Goal: Find contact information: Find contact information

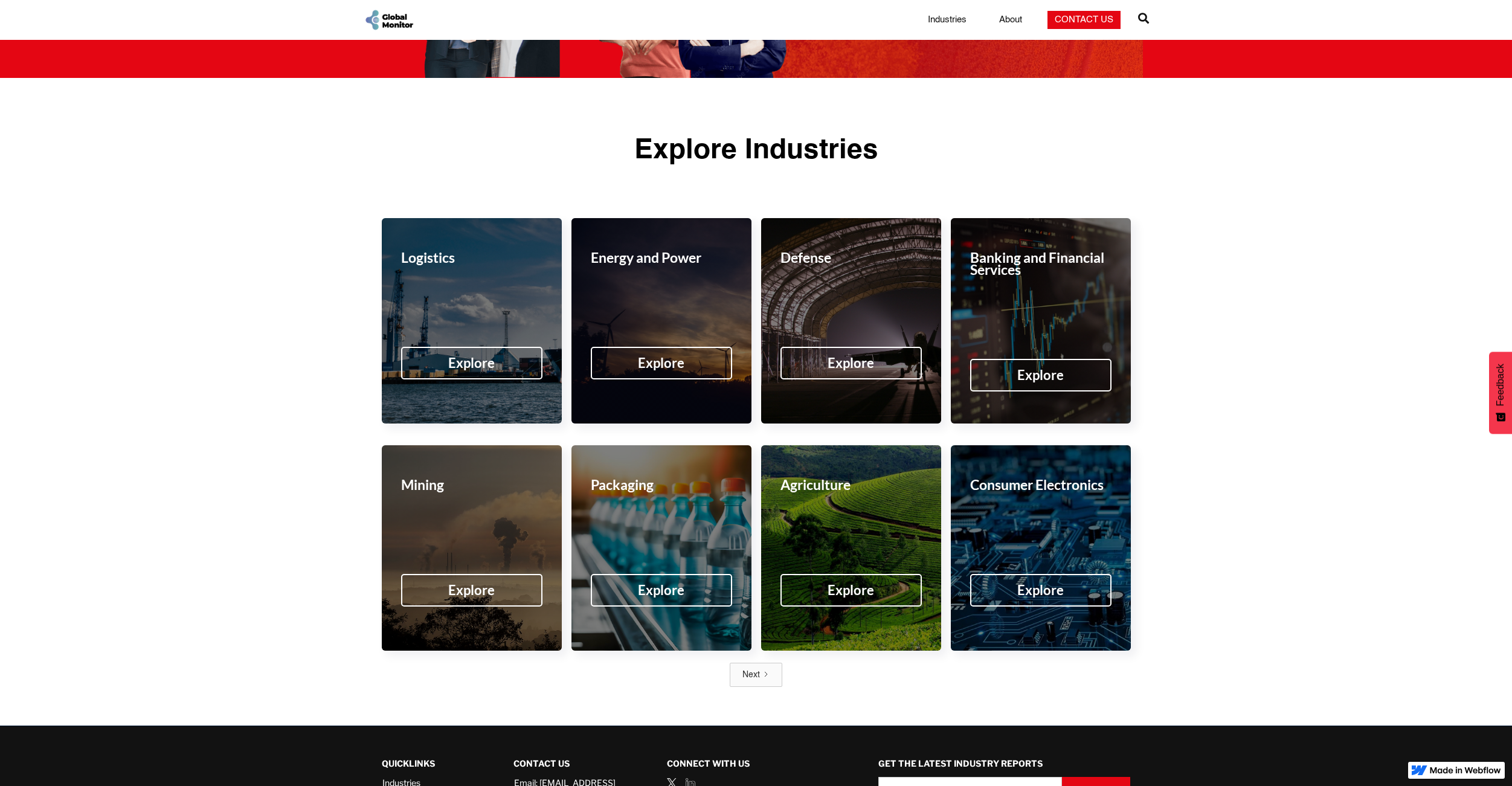
scroll to position [1756, 0]
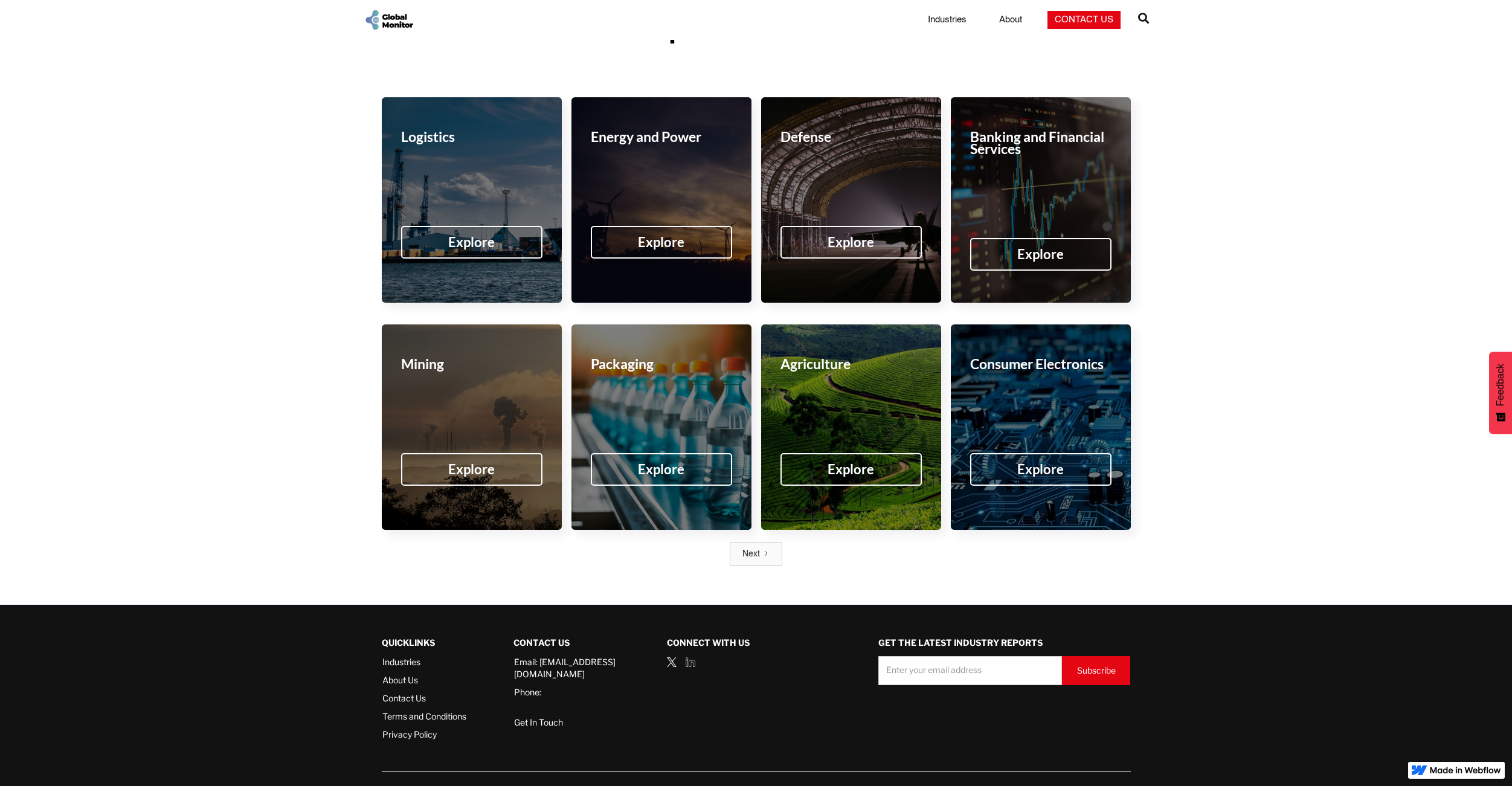
click at [414, 692] on link "Contact Us" at bounding box center [424, 699] width 84 height 12
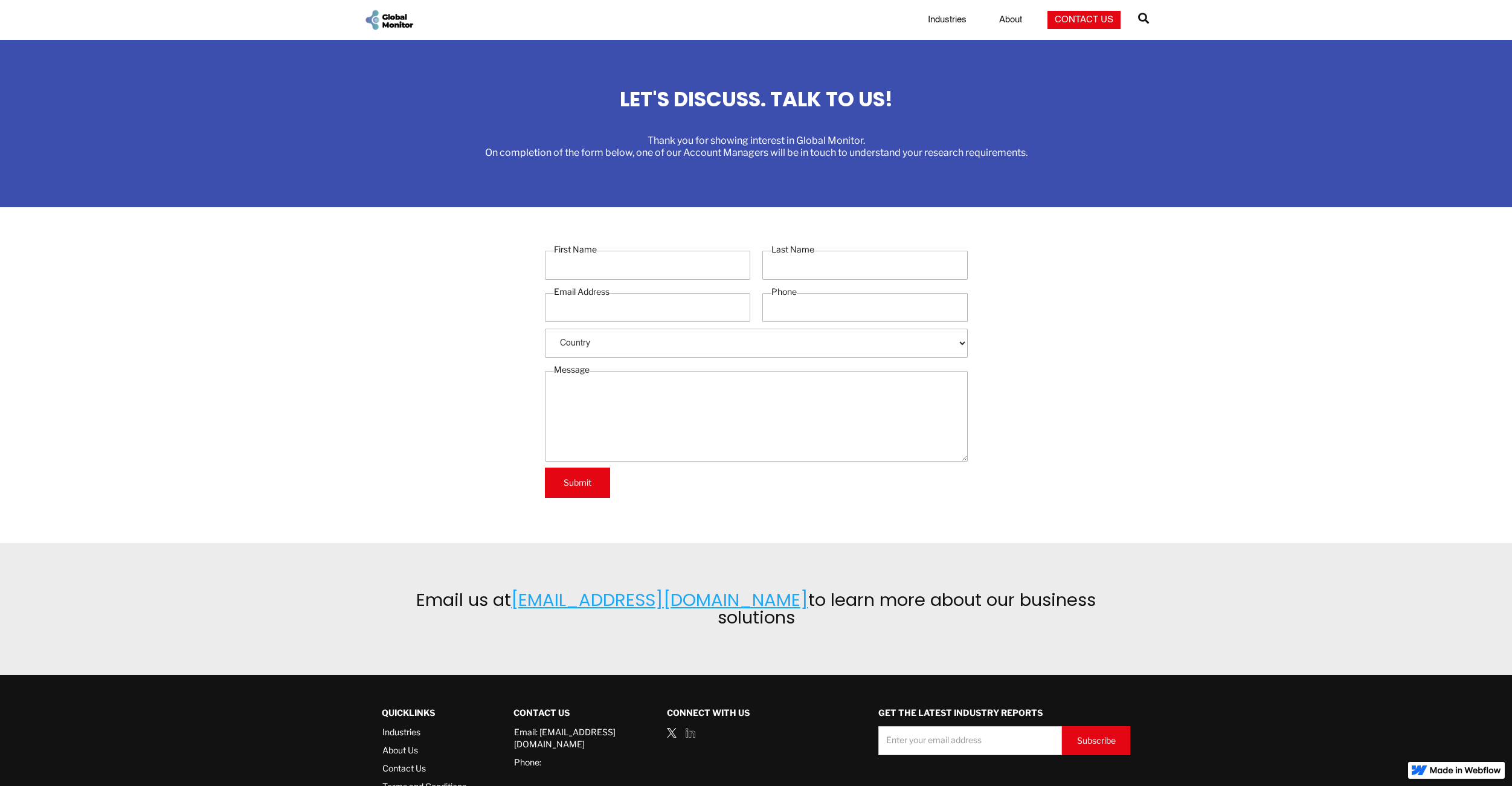
click at [401, 14] on img "home" at bounding box center [388, 20] width 51 height 23
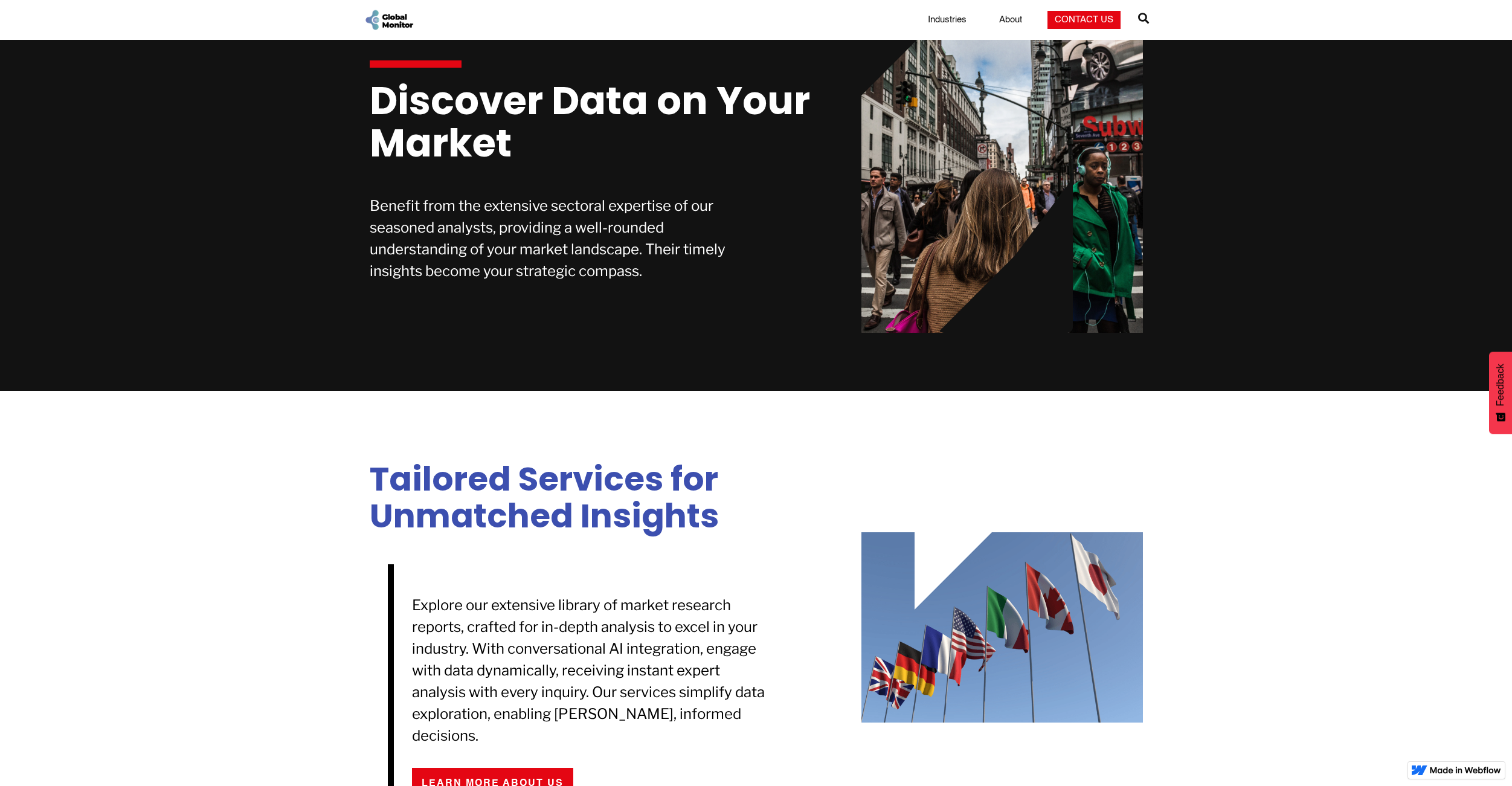
scroll to position [724, 0]
